Goal: Navigation & Orientation: Find specific page/section

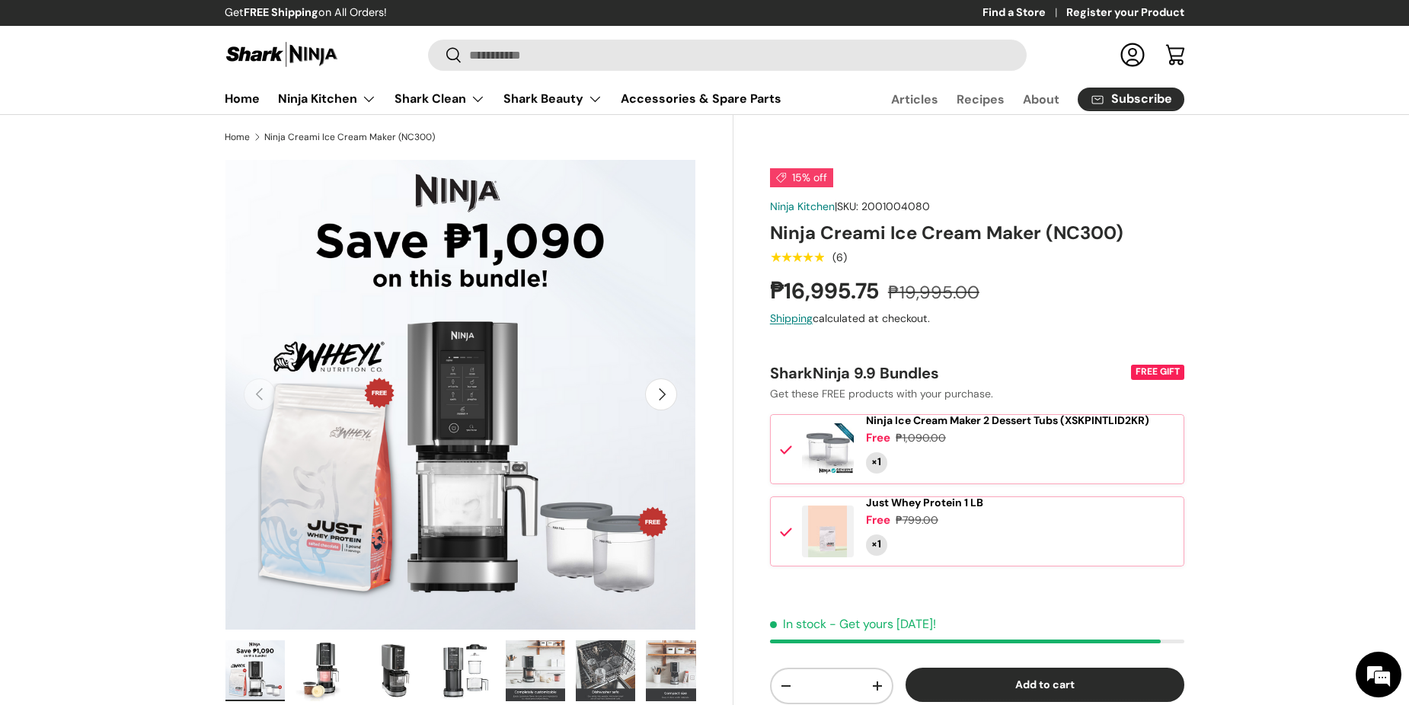
click at [795, 204] on link "Ninja Kitchen" at bounding box center [802, 207] width 65 height 14
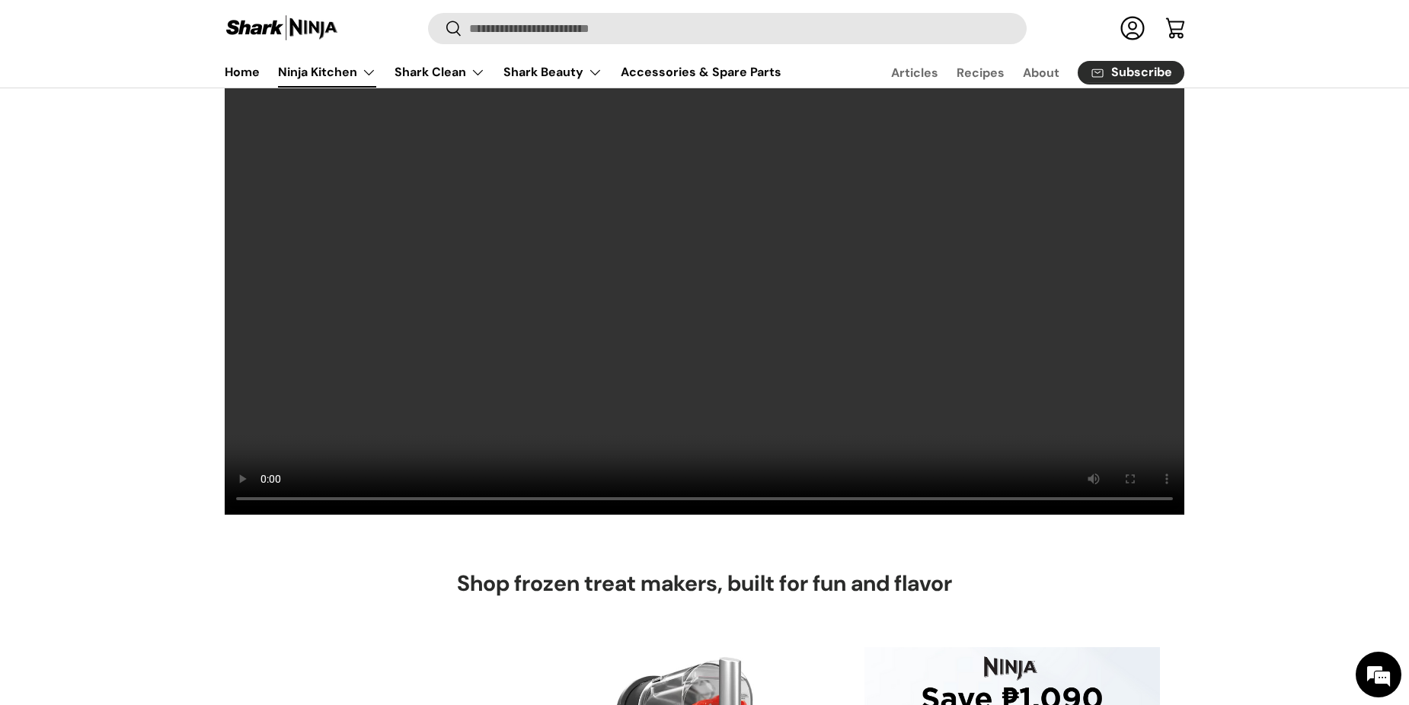
scroll to position [381, 0]
